Goal: Information Seeking & Learning: Learn about a topic

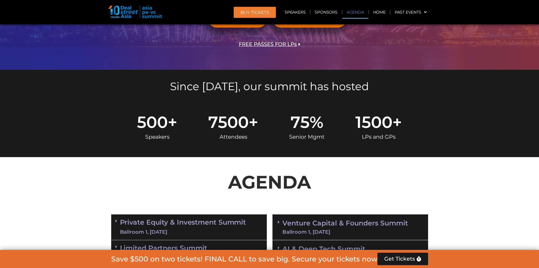
scroll to position [283, 0]
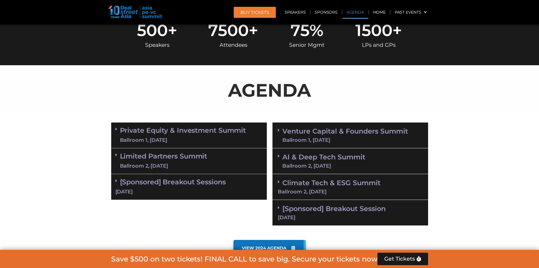
click at [170, 130] on link "Private Equity & Investment Summit Ballroom 1, [DATE]" at bounding box center [183, 135] width 126 height 17
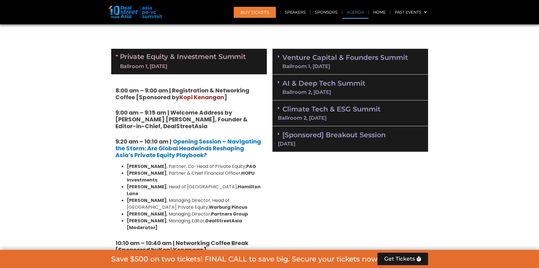
scroll to position [368, 0]
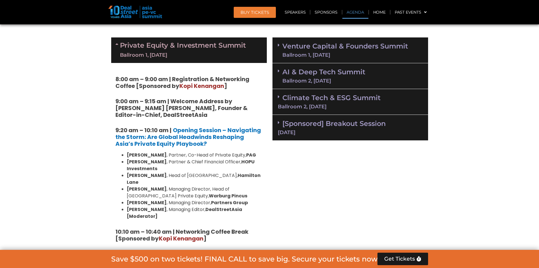
click at [267, 53] on div "Ballroom 1, [DATE]" at bounding box center [346, 54] width 126 height 5
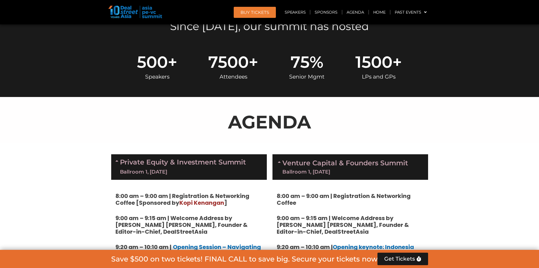
scroll to position [311, 0]
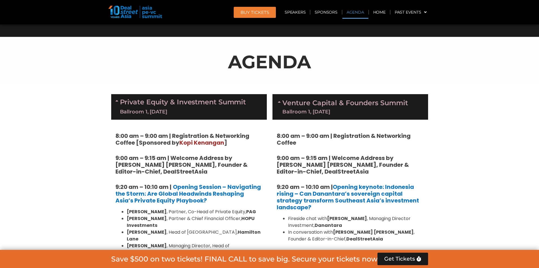
click at [267, 116] on div "Venture Capital & Founders​ Summit Ballroom 1, [DATE]" at bounding box center [351, 106] width 156 height 25
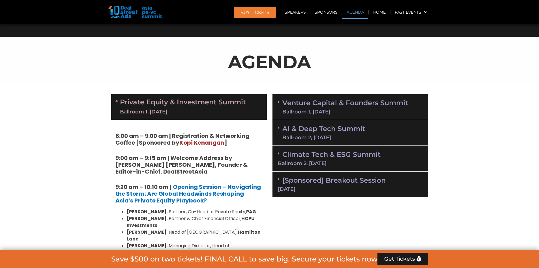
drag, startPoint x: 211, startPoint y: 112, endPoint x: 213, endPoint y: 114, distance: 3.2
click at [211, 112] on div "Ballroom 1, [DATE]" at bounding box center [183, 111] width 126 height 7
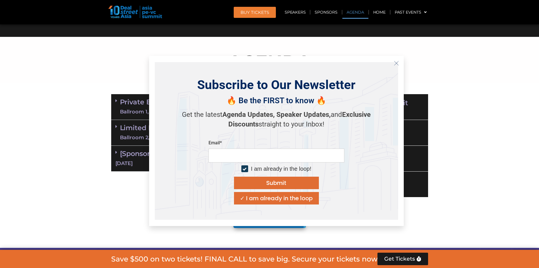
click at [205, 130] on div "Get the latest Agenda Updates, Speaker Updates, and Exclusive Discounts straigh…" at bounding box center [276, 120] width 198 height 30
click at [267, 62] on icon "Close" at bounding box center [396, 63] width 5 height 5
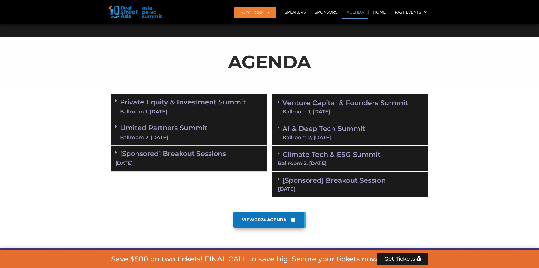
click at [202, 138] on div "Ballroom 2, [DATE]" at bounding box center [163, 137] width 87 height 7
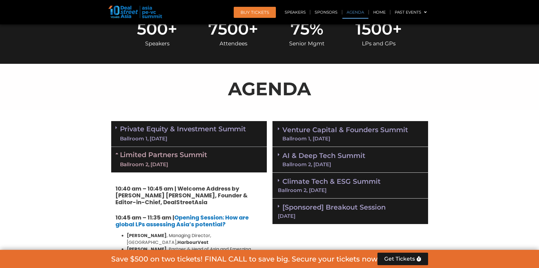
scroll to position [340, 0]
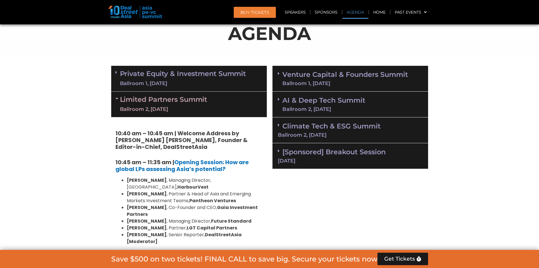
click at [267, 100] on link "AI & Deep Tech Summit Ballroom 2, [DATE]" at bounding box center [324, 104] width 83 height 15
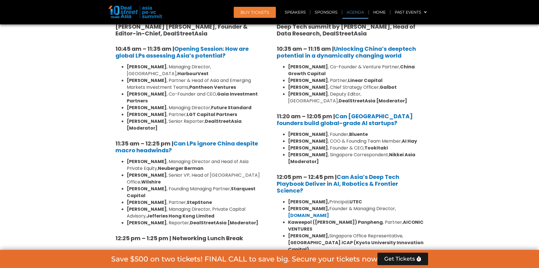
scroll to position [283, 0]
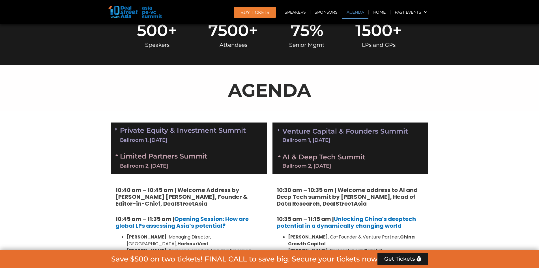
click at [177, 160] on link "Limited Partners [GEOGRAPHIC_DATA] 2, [DATE]" at bounding box center [163, 160] width 87 height 17
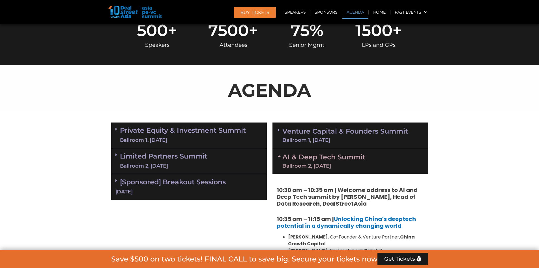
click at [184, 136] on link "Private Equity & Investment Summit Ballroom 1, [DATE]" at bounding box center [183, 135] width 126 height 17
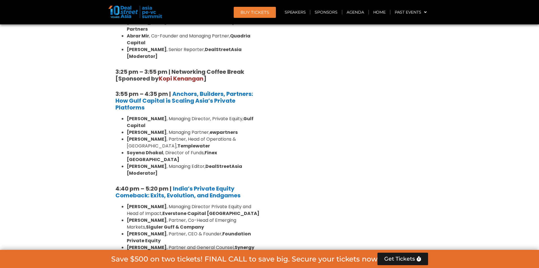
scroll to position [1132, 0]
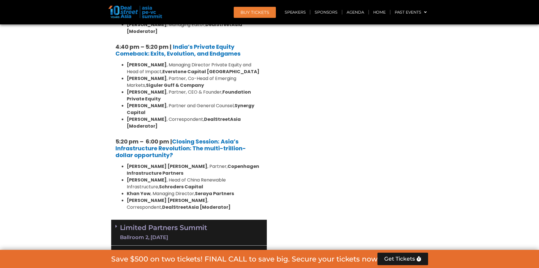
click at [167, 249] on link "[Sponsored] Breakout Sessions [DATE]" at bounding box center [188, 258] width 147 height 18
click at [195, 224] on link "Limited Partners [GEOGRAPHIC_DATA] 2, [DATE]" at bounding box center [163, 232] width 87 height 17
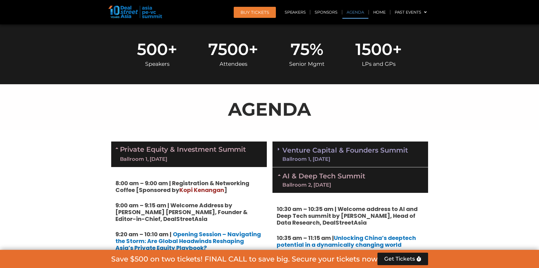
scroll to position [311, 0]
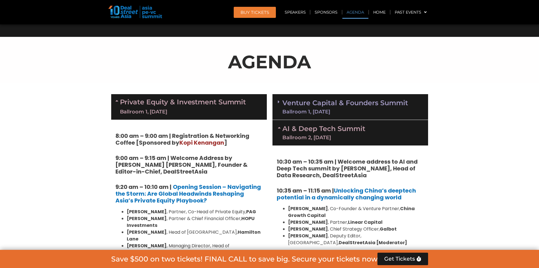
click at [267, 105] on link "Venture Capital & Founders​ Summit Ballroom 1, [DATE]" at bounding box center [346, 106] width 126 height 15
